Goal: Task Accomplishment & Management: Use online tool/utility

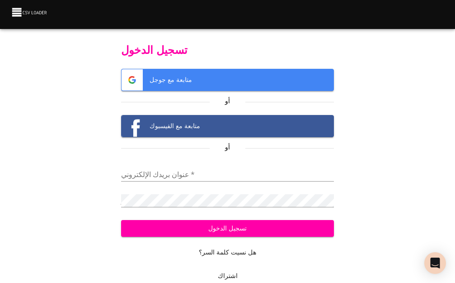
click at [188, 78] on span "متابعة مع جوجل" at bounding box center [228, 79] width 213 height 21
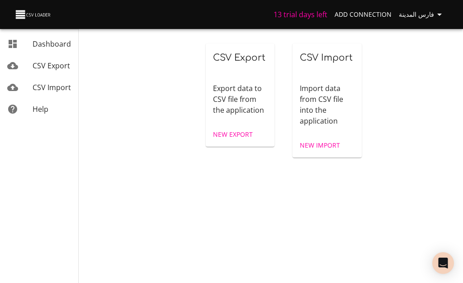
click at [234, 135] on span "New Export" at bounding box center [233, 134] width 40 height 11
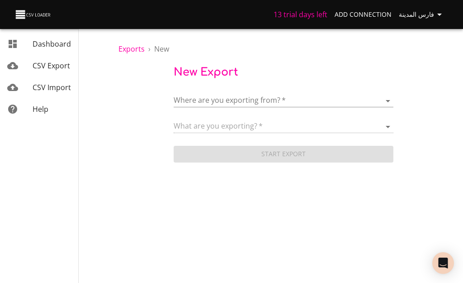
click at [386, 100] on body "13 trial days left Add Connection فارس المدينة Dashboard CSV Export CSV Import …" at bounding box center [231, 141] width 463 height 283
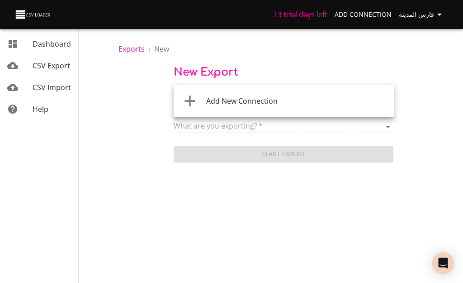
click at [254, 102] on span "Add New Connection" at bounding box center [241, 101] width 71 height 10
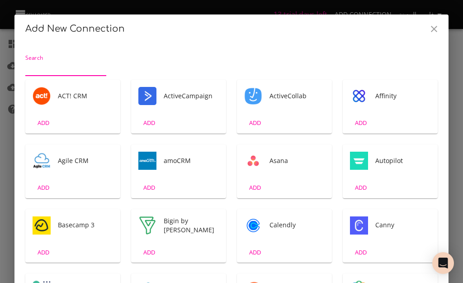
scroll to position [2, 0]
